Goal: Task Accomplishment & Management: Use online tool/utility

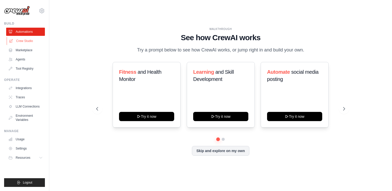
click at [22, 43] on link "Crew Studio" at bounding box center [26, 41] width 39 height 8
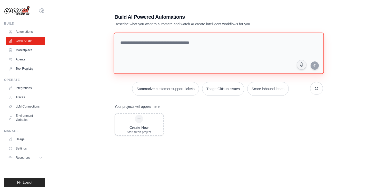
click at [131, 44] on textarea at bounding box center [218, 54] width 210 height 42
click at [126, 41] on textarea at bounding box center [218, 54] width 210 height 42
paste textarea "**********"
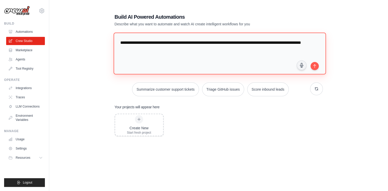
click at [121, 42] on textarea "**********" at bounding box center [219, 54] width 212 height 42
click at [256, 43] on textarea "**********" at bounding box center [219, 54] width 212 height 42
click at [185, 51] on textarea "**********" at bounding box center [219, 54] width 212 height 42
type textarea "**********"
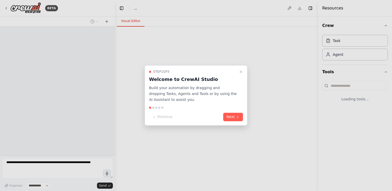
select select "****"
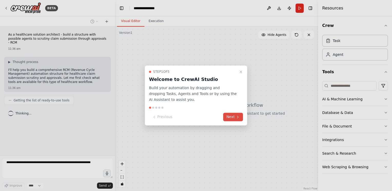
click at [228, 115] on button "Next" at bounding box center [233, 117] width 20 height 8
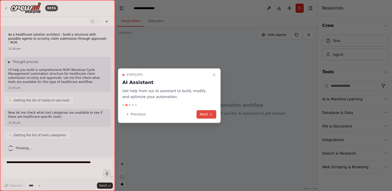
click at [204, 112] on button "Next" at bounding box center [207, 114] width 20 height 8
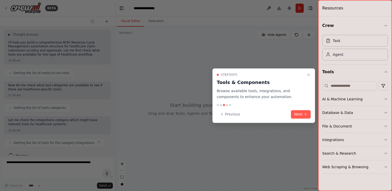
scroll to position [31, 0]
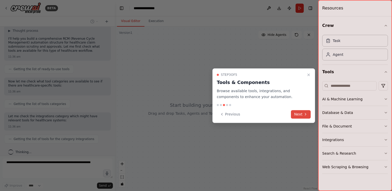
click at [304, 113] on icon at bounding box center [306, 114] width 4 height 4
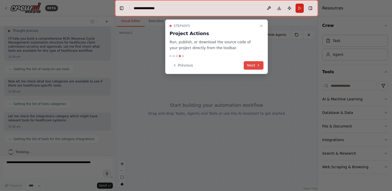
click at [252, 68] on button "Next" at bounding box center [254, 65] width 20 height 8
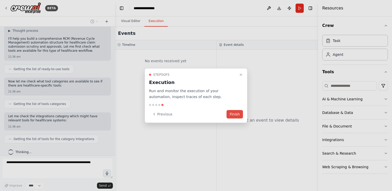
click at [239, 114] on button "Finish" at bounding box center [235, 114] width 16 height 8
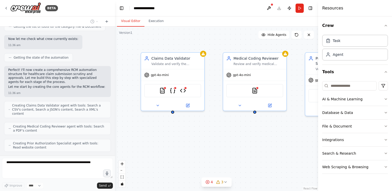
scroll to position [199, 0]
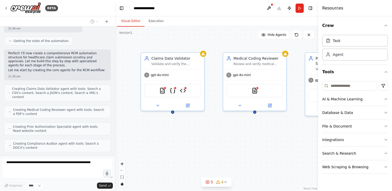
click at [252, 137] on div "Claims Data Validator Validate and verify the completeness, accuracy, and forma…" at bounding box center [216, 109] width 203 height 165
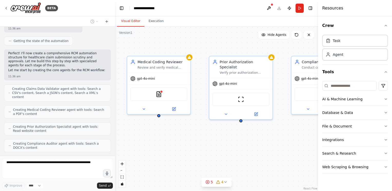
drag, startPoint x: 267, startPoint y: 137, endPoint x: 171, endPoint y: 141, distance: 96.0
click at [171, 141] on div "Claims Data Validator Validate and verify the completeness, accuracy, and forma…" at bounding box center [216, 109] width 203 height 165
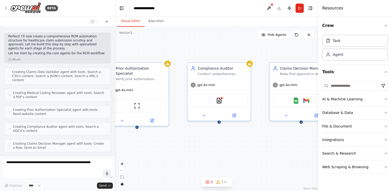
drag, startPoint x: 273, startPoint y: 138, endPoint x: 169, endPoint y: 144, distance: 104.1
click at [169, 144] on div "Claims Data Validator Validate and verify the completeness, accuracy, and forma…" at bounding box center [216, 109] width 203 height 165
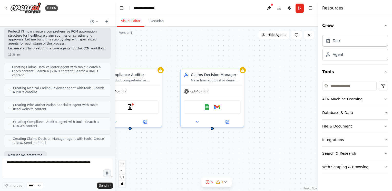
scroll to position [247, 0]
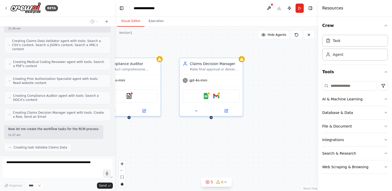
drag, startPoint x: 273, startPoint y: 145, endPoint x: 183, endPoint y: 140, distance: 90.2
click at [183, 140] on div ".deletable-edge-delete-btn { width: 20px; height: 20px; border: 0px solid #ffff…" at bounding box center [216, 109] width 203 height 165
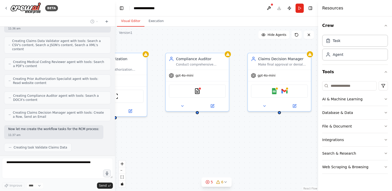
scroll to position [260, 0]
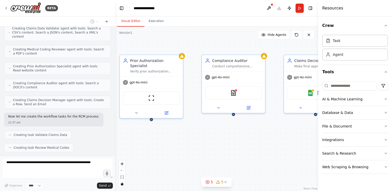
drag, startPoint x: 156, startPoint y: 137, endPoint x: 260, endPoint y: 134, distance: 104.5
click at [260, 134] on div ".deletable-edge-delete-btn { width: 20px; height: 20px; border: 0px solid #ffff…" at bounding box center [216, 109] width 203 height 165
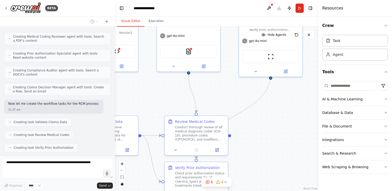
drag, startPoint x: 167, startPoint y: 148, endPoint x: 287, endPoint y: 107, distance: 126.4
click at [287, 107] on div ".deletable-edge-delete-btn { width: 20px; height: 20px; border: 0px solid #ffff…" at bounding box center [216, 109] width 203 height 165
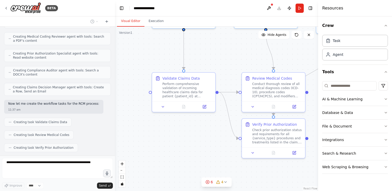
scroll to position [285, 0]
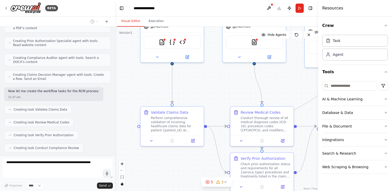
drag, startPoint x: 165, startPoint y: 103, endPoint x: 212, endPoint y: 100, distance: 47.6
click at [212, 100] on div ".deletable-edge-delete-btn { width: 20px; height: 20px; border: 0px solid #ffff…" at bounding box center [216, 109] width 203 height 165
click at [194, 141] on icon at bounding box center [192, 140] width 3 height 3
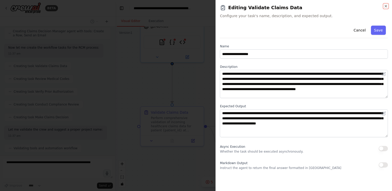
scroll to position [346, 0]
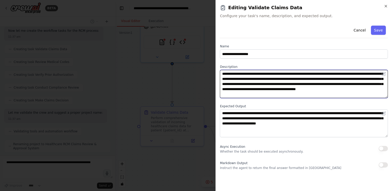
drag, startPoint x: 254, startPoint y: 79, endPoint x: 265, endPoint y: 79, distance: 10.3
click at [265, 79] on textarea "**********" at bounding box center [304, 84] width 168 height 28
drag, startPoint x: 274, startPoint y: 83, endPoint x: 292, endPoint y: 85, distance: 18.0
click at [292, 85] on textarea "**********" at bounding box center [304, 84] width 168 height 28
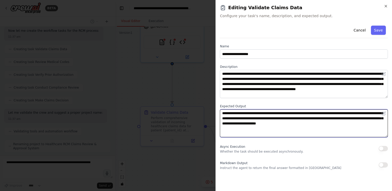
drag, startPoint x: 239, startPoint y: 113, endPoint x: 249, endPoint y: 112, distance: 10.1
click at [249, 112] on textarea "**********" at bounding box center [304, 124] width 168 height 28
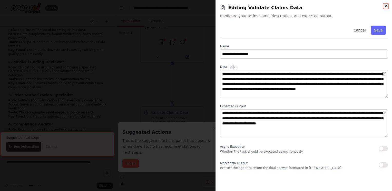
click at [384, 8] on icon "button" at bounding box center [386, 6] width 4 height 4
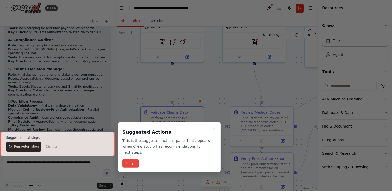
click at [130, 160] on button "Finish" at bounding box center [130, 164] width 16 height 8
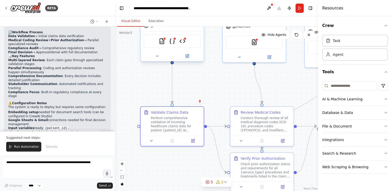
scroll to position [661, 0]
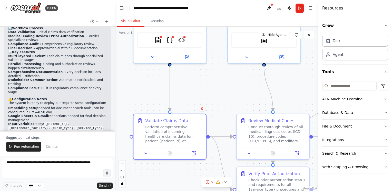
click at [125, 110] on div ".deletable-edge-delete-btn { width: 20px; height: 20px; border: 0px solid #ffff…" at bounding box center [216, 109] width 203 height 165
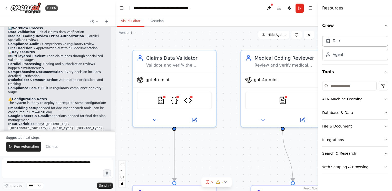
drag, startPoint x: 130, startPoint y: 72, endPoint x: 129, endPoint y: 142, distance: 69.8
click at [129, 142] on div ".deletable-edge-delete-btn { width: 20px; height: 20px; border: 0px solid #ffff…" at bounding box center [216, 109] width 203 height 165
click at [386, 25] on icon "button" at bounding box center [386, 25] width 2 height 1
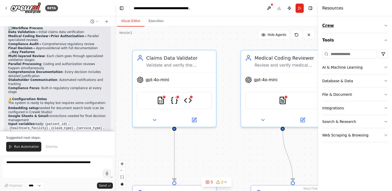
click at [386, 25] on icon "button" at bounding box center [386, 26] width 4 height 4
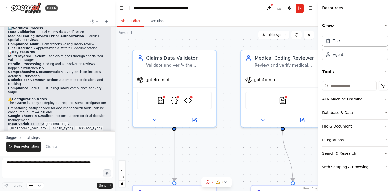
click at [315, 8] on header "**********" at bounding box center [216, 8] width 203 height 16
click at [312, 8] on button "Toggle Right Sidebar" at bounding box center [310, 8] width 7 height 7
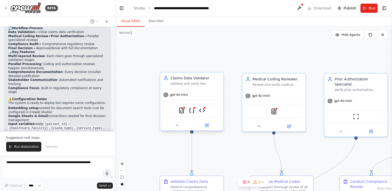
click at [207, 130] on div at bounding box center [191, 125] width 63 height 10
click at [208, 125] on icon at bounding box center [206, 125] width 3 height 3
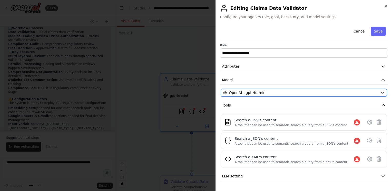
click at [381, 92] on icon "button" at bounding box center [382, 92] width 2 height 1
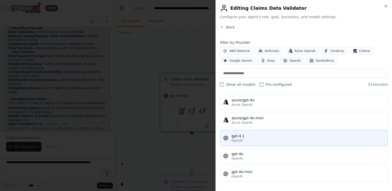
scroll to position [0, 0]
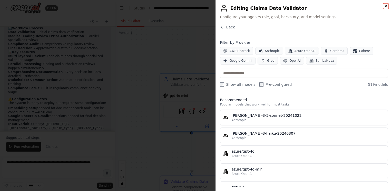
click at [386, 7] on icon "button" at bounding box center [386, 6] width 4 height 4
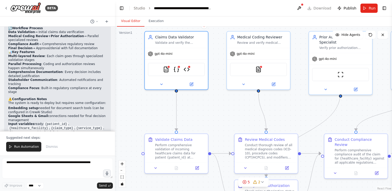
drag, startPoint x: 227, startPoint y: 162, endPoint x: 210, endPoint y: 132, distance: 34.8
click at [210, 132] on div ".deletable-edge-delete-btn { width: 20px; height: 20px; border: 0px solid #ffff…" at bounding box center [253, 109] width 277 height 165
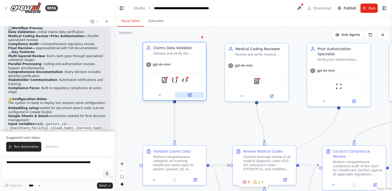
click at [190, 96] on icon at bounding box center [189, 95] width 3 height 3
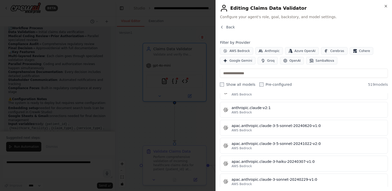
scroll to position [569, 0]
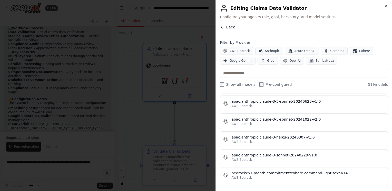
click at [220, 27] on icon "button" at bounding box center [222, 27] width 4 height 4
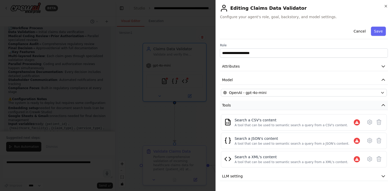
scroll to position [11, 0]
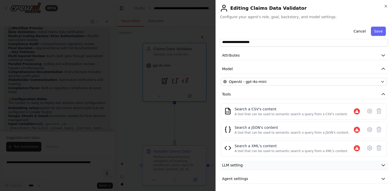
click at [381, 167] on icon "button" at bounding box center [383, 165] width 5 height 5
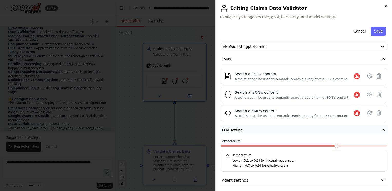
scroll to position [47, 0]
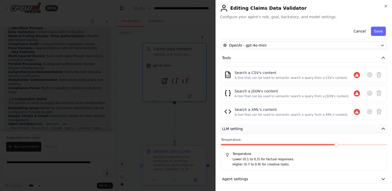
click at [382, 128] on icon "button" at bounding box center [383, 129] width 3 height 2
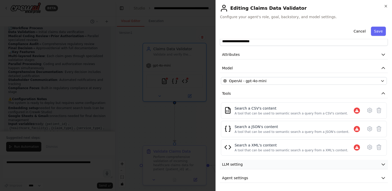
scroll to position [11, 0]
click at [381, 178] on icon "button" at bounding box center [383, 179] width 5 height 5
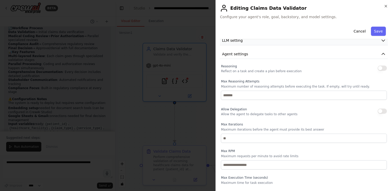
scroll to position [144, 0]
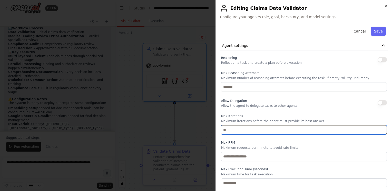
click at [229, 129] on input "number" at bounding box center [304, 129] width 166 height 9
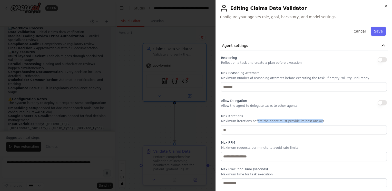
drag, startPoint x: 254, startPoint y: 121, endPoint x: 310, endPoint y: 121, distance: 56.5
click at [310, 121] on p "Maximum iterations before the agent must provide its best answer" at bounding box center [304, 121] width 166 height 4
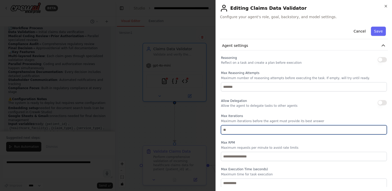
click at [241, 127] on input "number" at bounding box center [304, 129] width 166 height 9
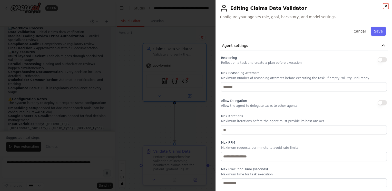
click at [386, 7] on icon "button" at bounding box center [386, 6] width 4 height 4
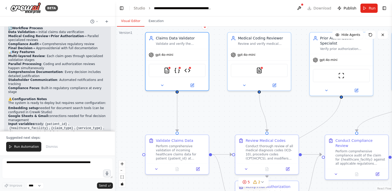
drag, startPoint x: 217, startPoint y: 155, endPoint x: 219, endPoint y: 144, distance: 11.1
click at [219, 144] on div ".deletable-edge-delete-btn { width: 20px; height: 20px; border: 0px solid #ffff…" at bounding box center [253, 109] width 277 height 165
drag, startPoint x: 220, startPoint y: 144, endPoint x: 241, endPoint y: 124, distance: 29.2
click at [241, 124] on div ".deletable-edge-delete-btn { width: 20px; height: 20px; border: 0px solid #ffff…" at bounding box center [253, 109] width 277 height 165
click at [224, 115] on div ".deletable-edge-delete-btn { width: 20px; height: 20px; border: 0px solid #ffff…" at bounding box center [253, 109] width 277 height 165
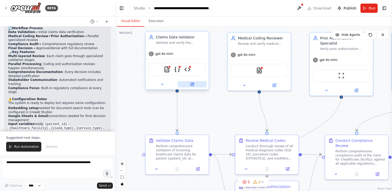
click at [193, 84] on icon at bounding box center [192, 84] width 2 height 2
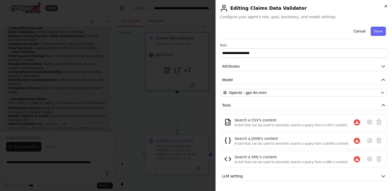
click at [385, 6] on icon "button" at bounding box center [386, 6] width 4 height 4
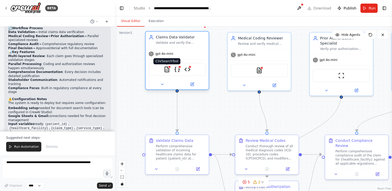
click at [167, 69] on img at bounding box center [167, 69] width 6 height 6
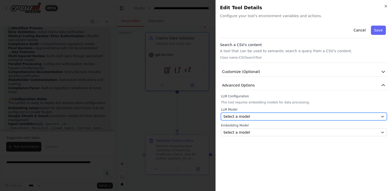
click at [383, 118] on icon "button" at bounding box center [383, 117] width 4 height 4
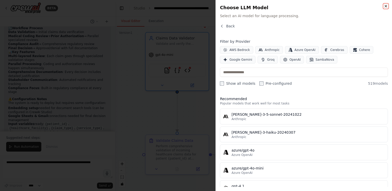
click at [386, 5] on icon "button" at bounding box center [386, 6] width 4 height 4
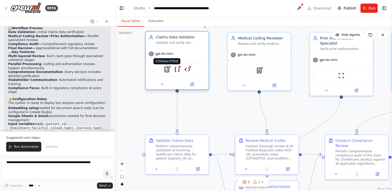
click at [167, 70] on img at bounding box center [167, 69] width 6 height 6
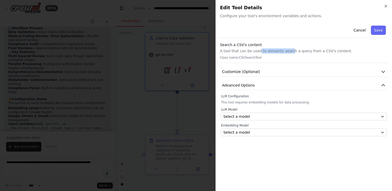
drag, startPoint x: 257, startPoint y: 52, endPoint x: 286, endPoint y: 52, distance: 29.8
click at [286, 52] on p "A tool that can be used to semantic search a query from a CSV's content." at bounding box center [304, 51] width 168 height 5
drag, startPoint x: 286, startPoint y: 52, endPoint x: 303, endPoint y: 57, distance: 17.8
click at [303, 57] on p "Class name: CSVSearchTool" at bounding box center [304, 58] width 168 height 4
click at [387, 8] on icon "button" at bounding box center [386, 6] width 4 height 4
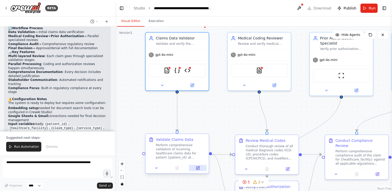
click at [198, 169] on icon at bounding box center [197, 168] width 3 height 3
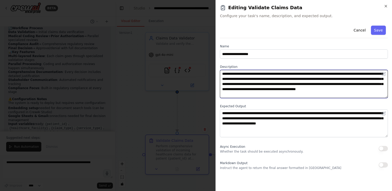
drag, startPoint x: 353, startPoint y: 74, endPoint x: 370, endPoint y: 74, distance: 16.4
click at [370, 74] on textarea "**********" at bounding box center [304, 84] width 168 height 28
click at [338, 95] on textarea "**********" at bounding box center [304, 84] width 168 height 28
drag, startPoint x: 252, startPoint y: 80, endPoint x: 224, endPoint y: 81, distance: 28.2
click at [224, 81] on textarea "**********" at bounding box center [304, 84] width 168 height 28
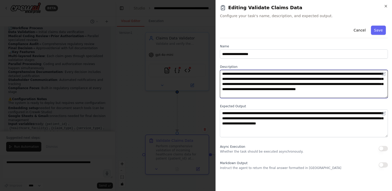
drag, startPoint x: 352, startPoint y: 74, endPoint x: 367, endPoint y: 75, distance: 14.9
click at [367, 75] on textarea "**********" at bounding box center [304, 84] width 168 height 28
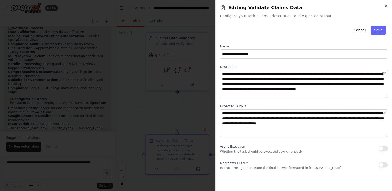
click at [158, 101] on div at bounding box center [196, 95] width 392 height 191
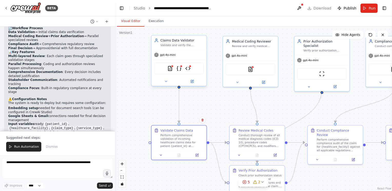
click at [175, 40] on div "Claims Data Validator" at bounding box center [181, 40] width 43 height 4
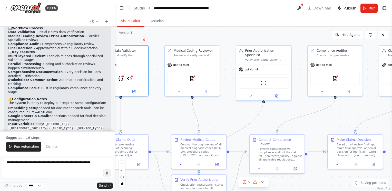
drag, startPoint x: 232, startPoint y: 97, endPoint x: 174, endPoint y: 106, distance: 59.0
click at [174, 106] on div ".deletable-edge-delete-btn { width: 20px; height: 20px; border: 0px solid #ffff…" at bounding box center [253, 109] width 277 height 165
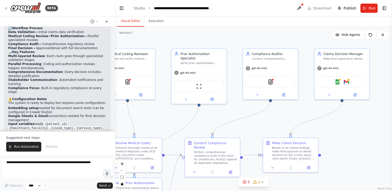
drag, startPoint x: 317, startPoint y: 106, endPoint x: 253, endPoint y: 110, distance: 64.8
click at [253, 110] on div ".deletable-edge-delete-btn { width: 20px; height: 20px; border: 0px solid #ffff…" at bounding box center [253, 109] width 277 height 165
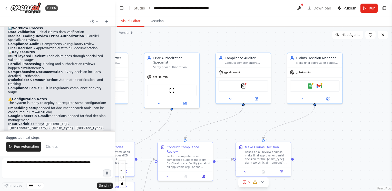
drag, startPoint x: 356, startPoint y: 113, endPoint x: 329, endPoint y: 117, distance: 27.5
click at [329, 117] on div ".deletable-edge-delete-btn { width: 20px; height: 20px; border: 0px solid #ffff…" at bounding box center [253, 109] width 277 height 165
click at [320, 65] on div "Claims Decision Manager Make final approval or denial decisions on healthcare c…" at bounding box center [314, 59] width 55 height 14
click at [330, 99] on button at bounding box center [327, 97] width 25 height 5
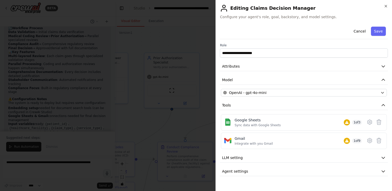
click at [388, 6] on div "**********" at bounding box center [304, 95] width 177 height 191
click at [386, 7] on icon "button" at bounding box center [386, 6] width 4 height 4
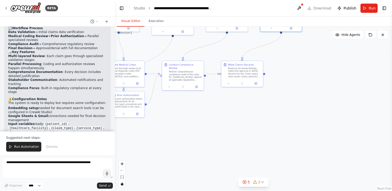
drag, startPoint x: 318, startPoint y: 167, endPoint x: 283, endPoint y: 91, distance: 83.0
click at [283, 91] on div ".deletable-edge-delete-btn { width: 20px; height: 20px; border: 0px solid #ffff…" at bounding box center [253, 109] width 277 height 165
click at [255, 84] on icon at bounding box center [256, 83] width 3 height 3
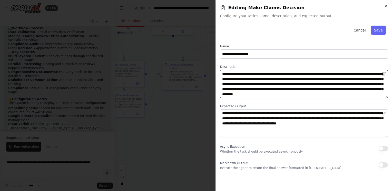
drag, startPoint x: 248, startPoint y: 78, endPoint x: 286, endPoint y: 78, distance: 37.2
click at [286, 78] on textarea "**********" at bounding box center [304, 84] width 168 height 28
drag, startPoint x: 310, startPoint y: 84, endPoint x: 366, endPoint y: 92, distance: 57.6
click at [366, 92] on textarea "**********" at bounding box center [304, 84] width 168 height 28
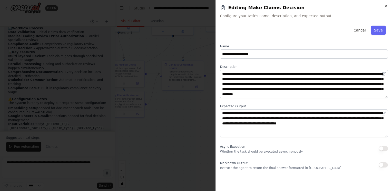
click at [383, 7] on h2 "Editing Make Claims Decision" at bounding box center [304, 7] width 168 height 7
click at [385, 7] on icon "button" at bounding box center [386, 6] width 4 height 4
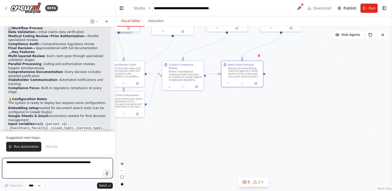
click at [52, 169] on textarea at bounding box center [57, 168] width 111 height 21
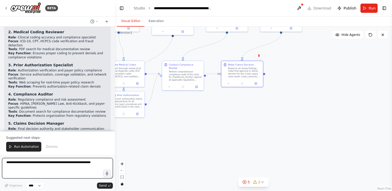
scroll to position [661, 0]
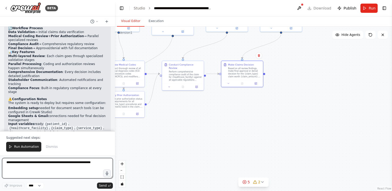
click at [62, 165] on textarea at bounding box center [57, 168] width 111 height 21
type textarea "*"
type textarea "**********"
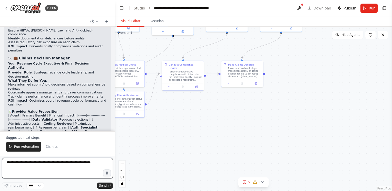
scroll to position [1044, 0]
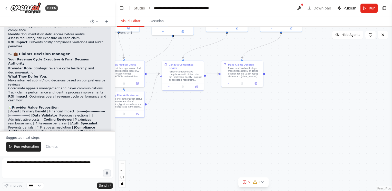
click at [307, 74] on div ".deletable-edge-delete-btn { width: 20px; height: 20px; border: 0px solid #ffff…" at bounding box center [253, 109] width 277 height 165
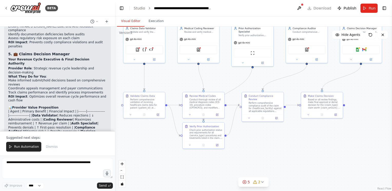
drag, startPoint x: 306, startPoint y: 65, endPoint x: 386, endPoint y: 96, distance: 85.7
click at [386, 96] on div ".deletable-edge-delete-btn { width: 20px; height: 20px; border: 0px solid #ffff…" at bounding box center [253, 109] width 277 height 165
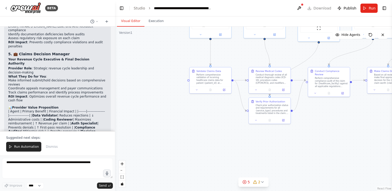
drag, startPoint x: 307, startPoint y: 144, endPoint x: 335, endPoint y: 134, distance: 29.6
click at [335, 134] on div ".deletable-edge-delete-btn { width: 20px; height: 20px; border: 0px solid #ffff…" at bounding box center [253, 109] width 277 height 165
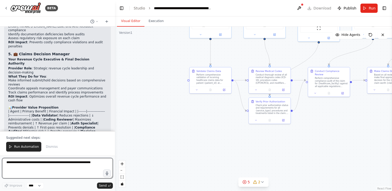
click at [38, 167] on textarea at bounding box center [57, 168] width 111 height 21
type textarea "*"
